Goal: Navigation & Orientation: Find specific page/section

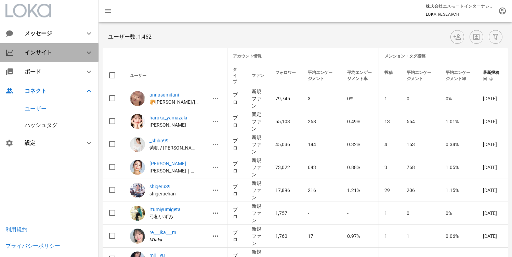
click at [41, 60] on div "インサイト" at bounding box center [49, 52] width 98 height 19
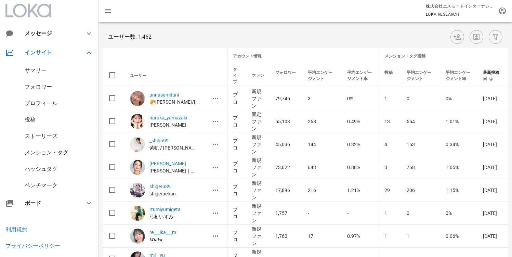
click at [34, 119] on div "投稿" at bounding box center [30, 119] width 11 height 6
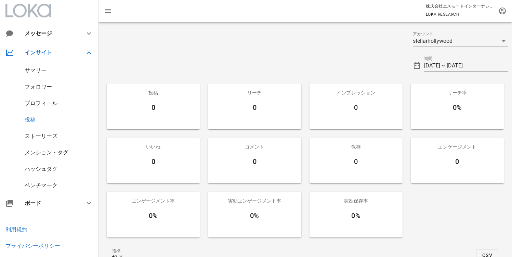
click at [42, 136] on div "ストーリーズ" at bounding box center [41, 136] width 33 height 6
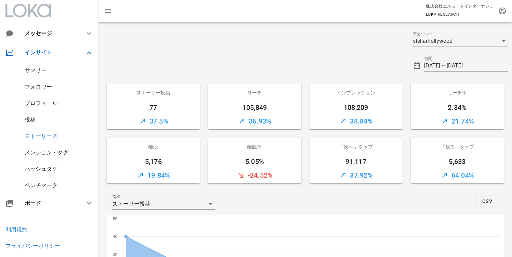
click at [31, 118] on div "投稿" at bounding box center [30, 119] width 11 height 6
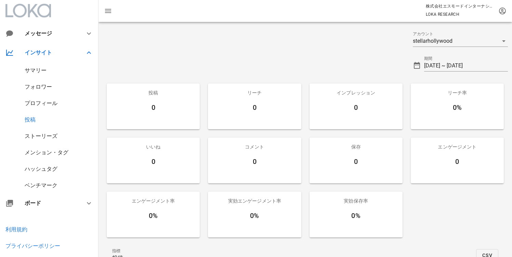
click at [33, 137] on div "ストーリーズ" at bounding box center [41, 136] width 33 height 6
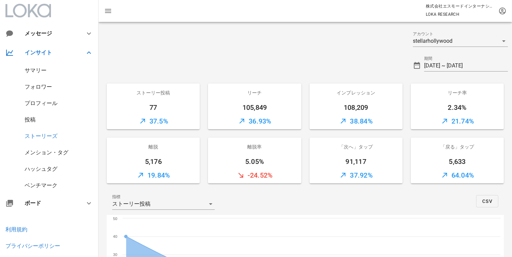
scroll to position [1, 0]
click at [32, 118] on div "投稿" at bounding box center [30, 118] width 11 height 6
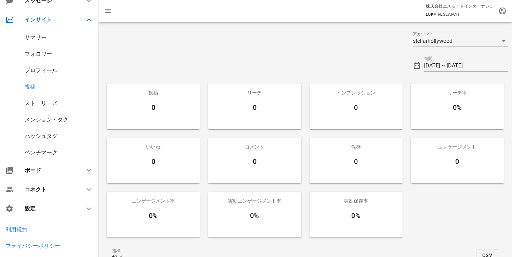
scroll to position [35, 0]
click at [38, 36] on div "サマリー" at bounding box center [36, 35] width 22 height 6
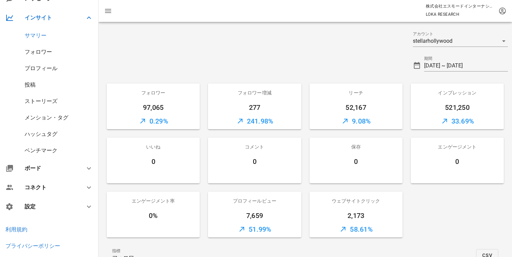
click at [48, 123] on div "メンション・タグ" at bounding box center [49, 117] width 98 height 16
click at [49, 120] on div "メンション・タグ" at bounding box center [47, 117] width 44 height 6
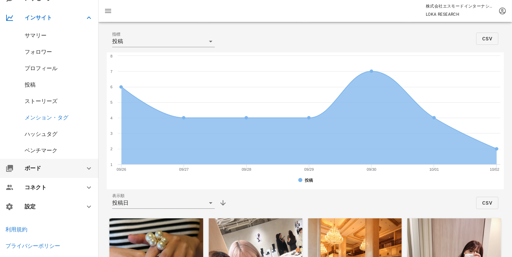
scroll to position [34, 0]
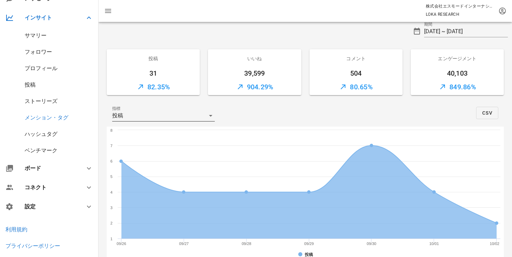
click at [188, 115] on div "投稿" at bounding box center [158, 115] width 93 height 11
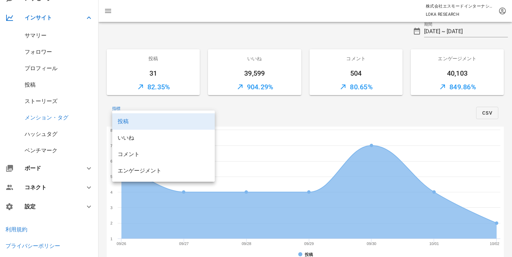
click at [286, 114] on div "指標 投稿 CSV" at bounding box center [305, 112] width 397 height 27
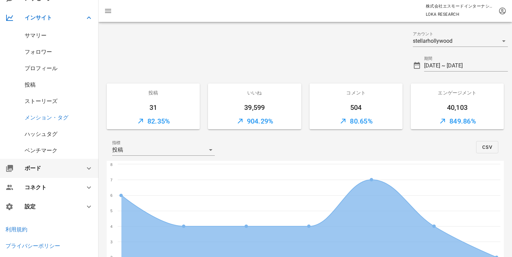
scroll to position [60, 0]
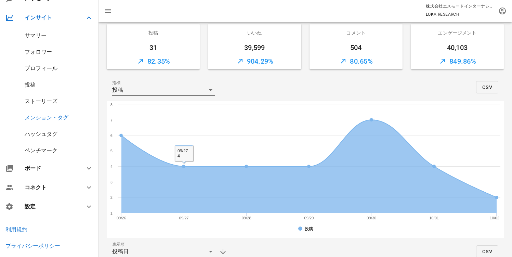
click at [187, 90] on div "投稿" at bounding box center [158, 89] width 93 height 11
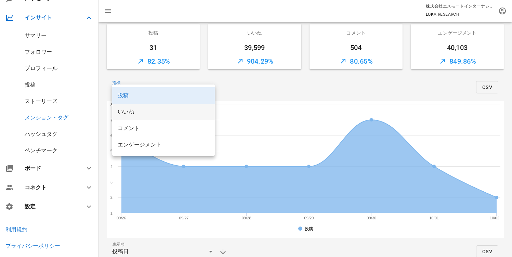
click at [156, 110] on div "いいね" at bounding box center [164, 111] width 92 height 6
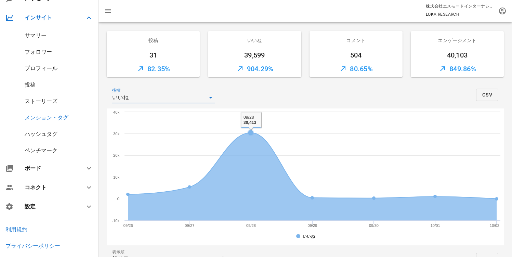
scroll to position [52, 0]
